Goal: Information Seeking & Learning: Learn about a topic

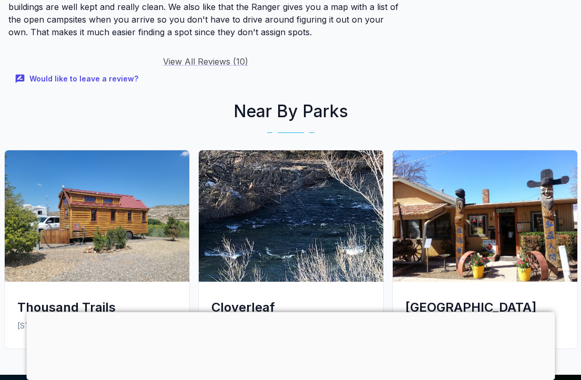
scroll to position [2087, 0]
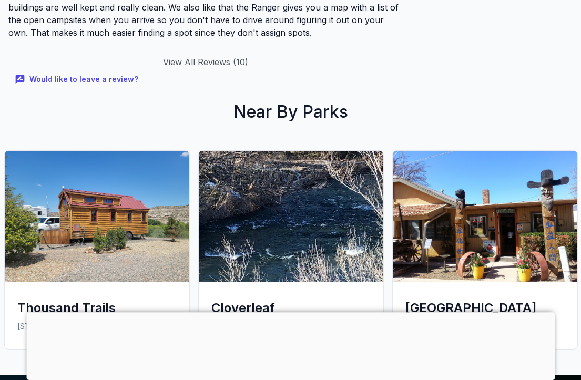
click at [486, 219] on img at bounding box center [485, 216] width 185 height 131
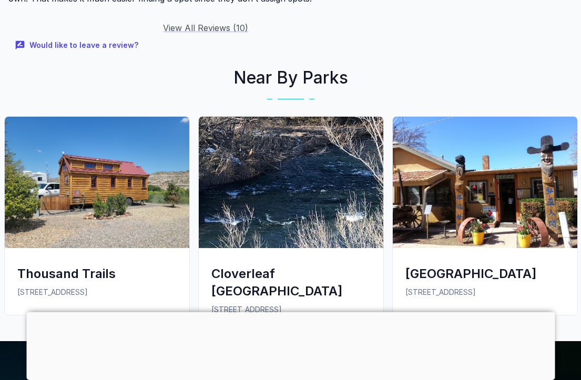
scroll to position [2121, 0]
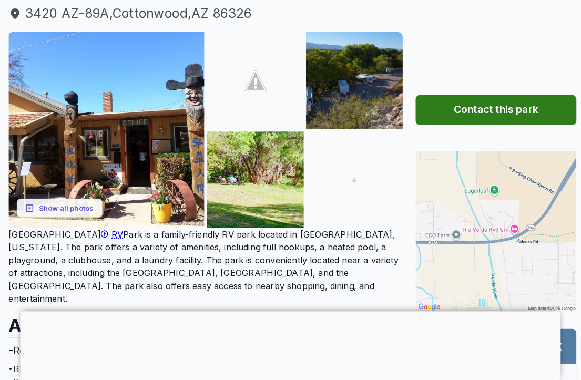
scroll to position [132, 0]
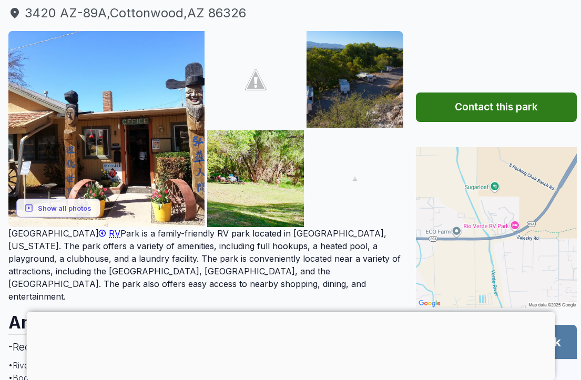
click at [161, 186] on img at bounding box center [106, 129] width 196 height 196
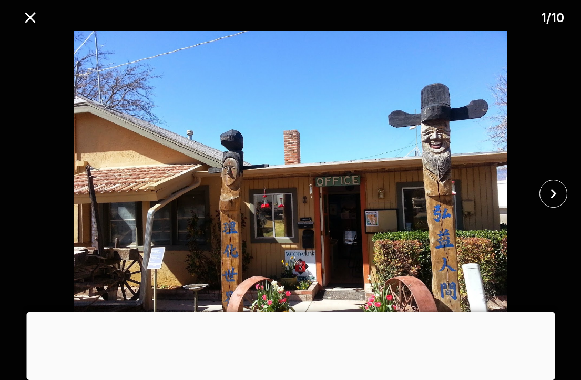
click at [555, 203] on icon "close" at bounding box center [553, 194] width 18 height 18
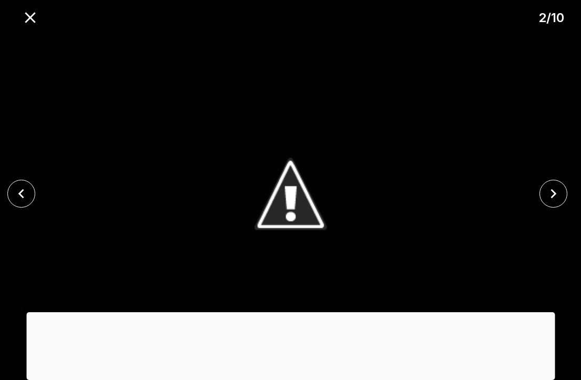
click at [555, 198] on icon "close" at bounding box center [554, 193] width 6 height 9
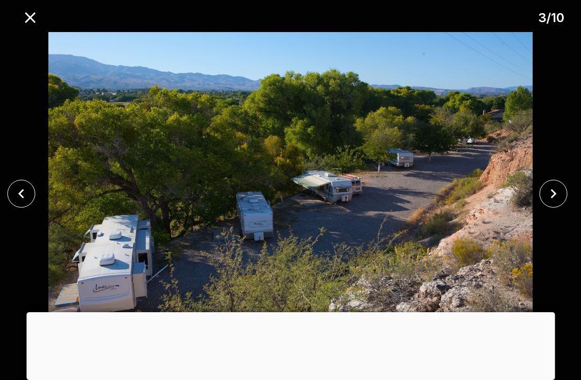
click at [550, 203] on icon "close" at bounding box center [553, 194] width 18 height 18
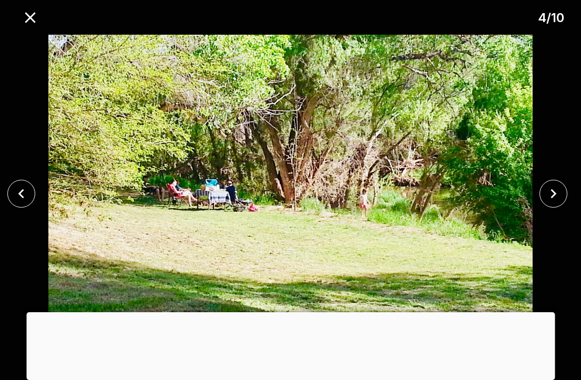
click at [557, 203] on icon "close" at bounding box center [553, 194] width 18 height 18
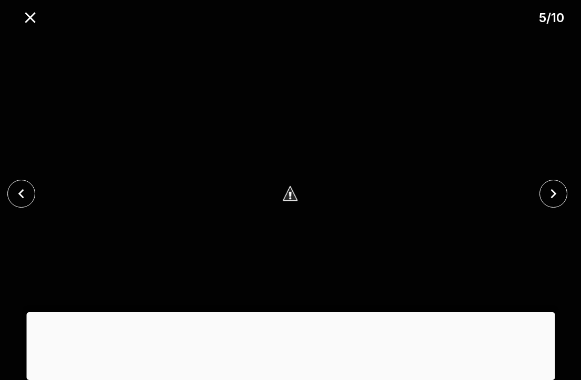
click at [556, 203] on icon "close" at bounding box center [553, 194] width 18 height 18
click at [551, 203] on icon "close" at bounding box center [553, 194] width 18 height 18
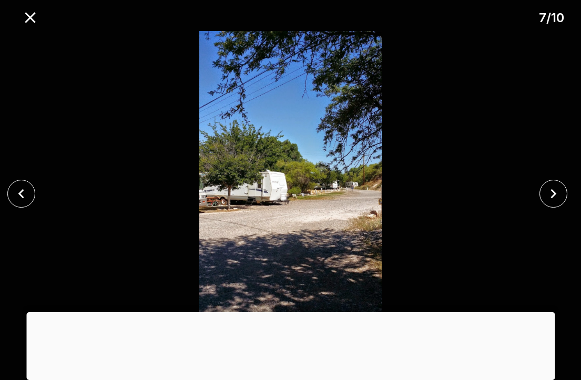
click at [555, 203] on icon "close" at bounding box center [553, 194] width 18 height 18
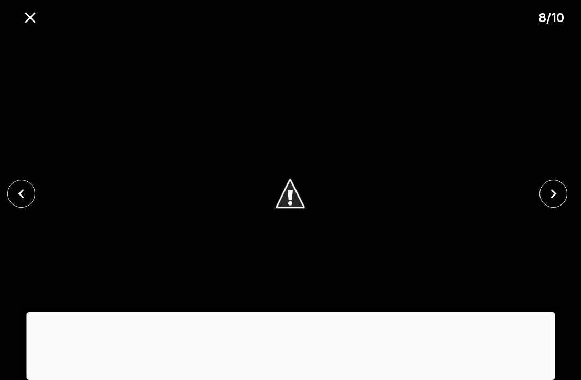
click at [550, 203] on icon "close" at bounding box center [553, 194] width 18 height 18
click at [555, 203] on icon "close" at bounding box center [553, 194] width 18 height 18
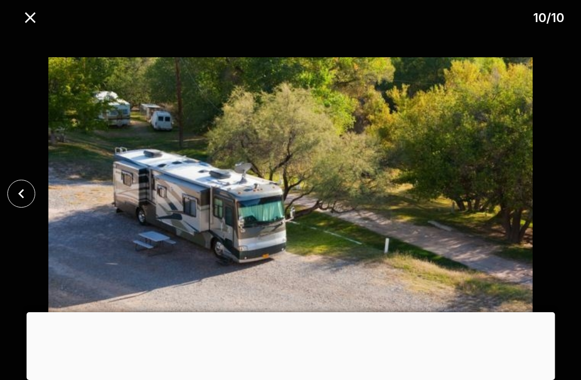
click at [24, 203] on icon "close" at bounding box center [21, 194] width 18 height 18
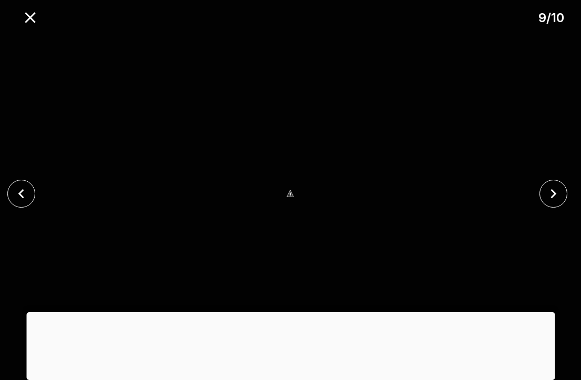
click at [26, 203] on icon "close" at bounding box center [21, 194] width 18 height 18
click at [27, 203] on icon "close" at bounding box center [21, 194] width 18 height 18
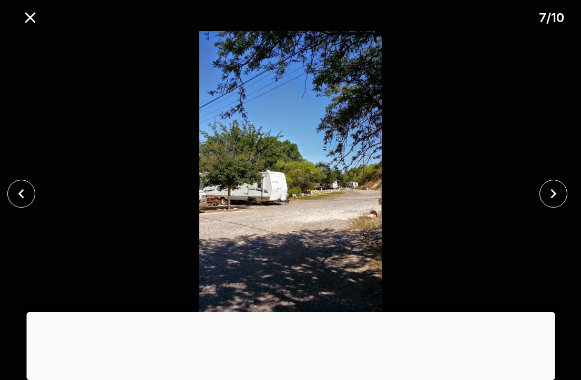
click at [16, 203] on icon "close" at bounding box center [21, 194] width 18 height 18
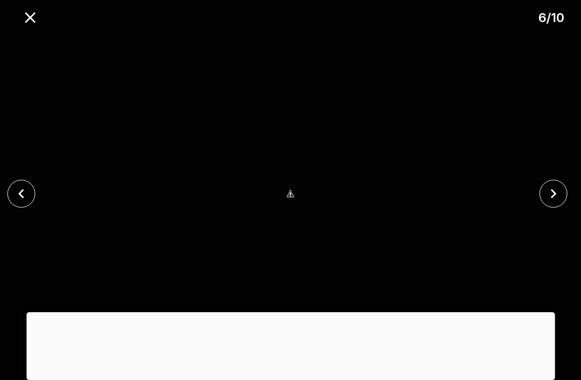
click at [17, 203] on icon "close" at bounding box center [21, 194] width 18 height 18
click at [34, 207] on button "close" at bounding box center [21, 194] width 28 height 28
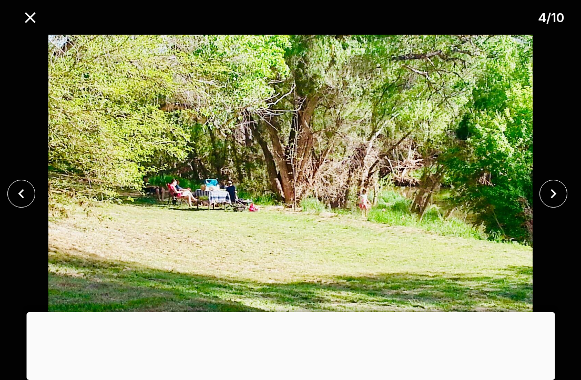
click at [34, 208] on button "close" at bounding box center [21, 194] width 28 height 28
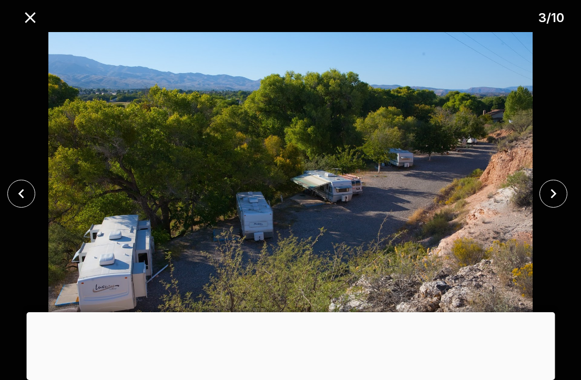
click at [16, 203] on icon "close" at bounding box center [21, 194] width 18 height 18
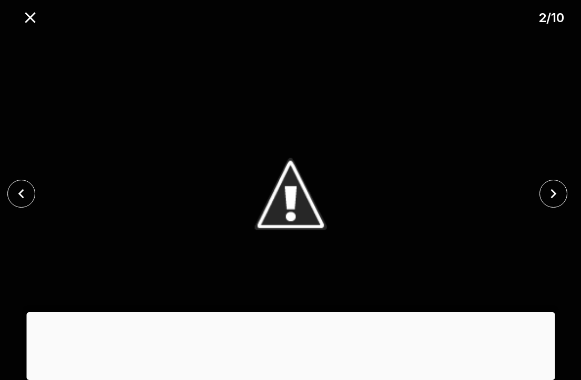
click at [16, 203] on icon "close" at bounding box center [21, 194] width 18 height 18
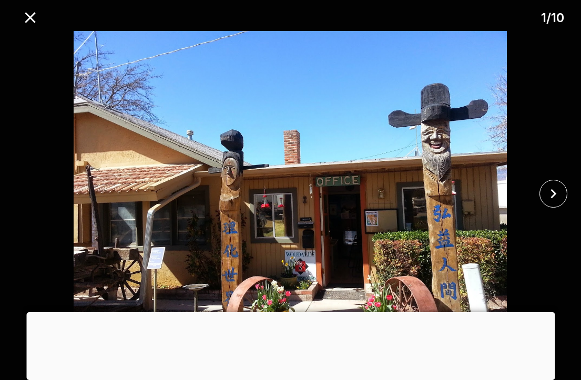
click at [34, 19] on icon "close" at bounding box center [30, 17] width 18 height 18
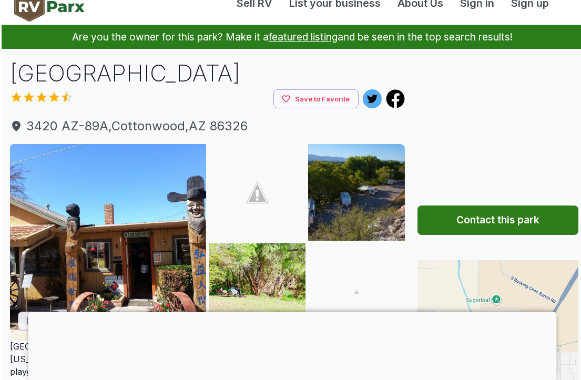
scroll to position [0, 0]
